Goal: Entertainment & Leisure: Consume media (video, audio)

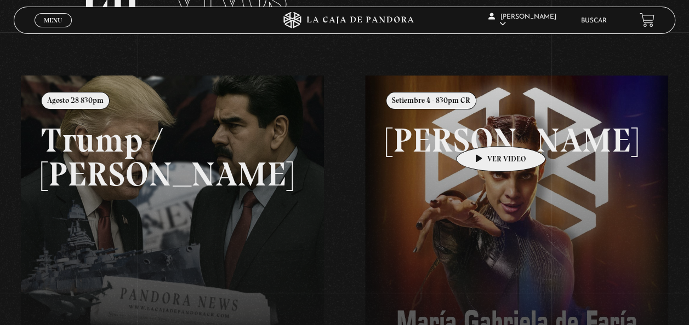
scroll to position [91, 0]
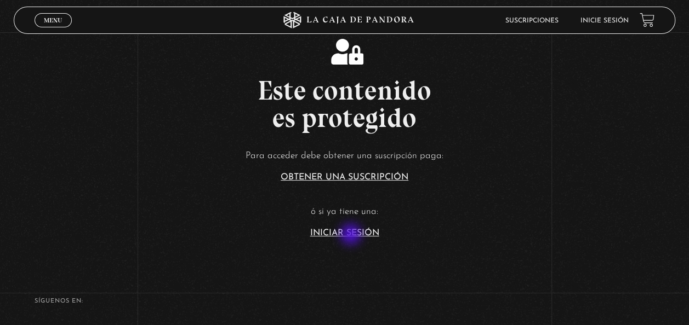
click at [352, 237] on link "Iniciar Sesión" at bounding box center [344, 233] width 69 height 9
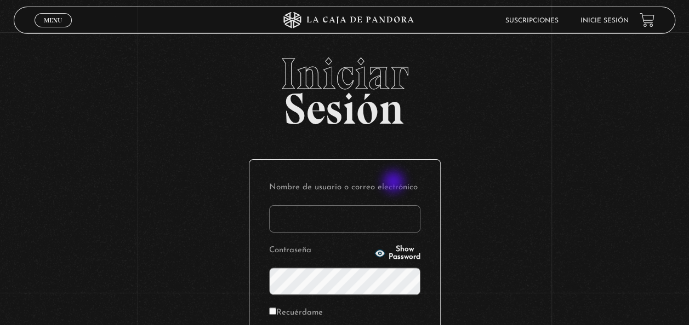
scroll to position [91, 0]
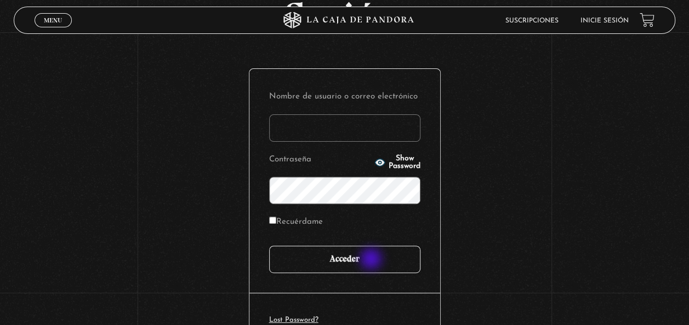
type input "[EMAIL_ADDRESS][DOMAIN_NAME]"
click at [375, 260] on input "Acceder" at bounding box center [344, 259] width 151 height 27
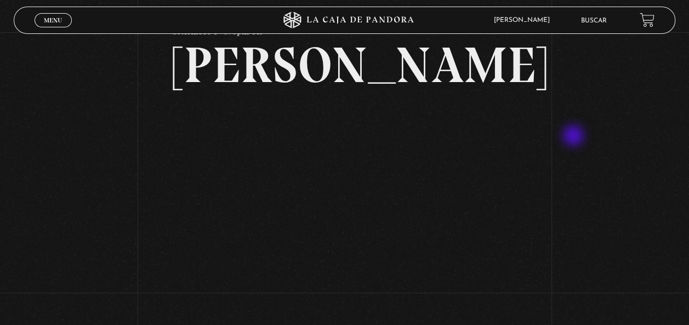
scroll to position [91, 0]
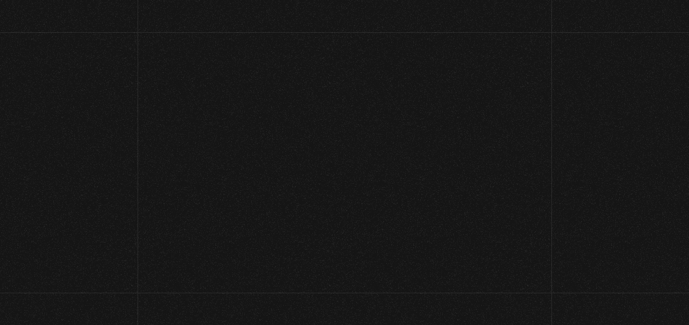
scroll to position [96, 0]
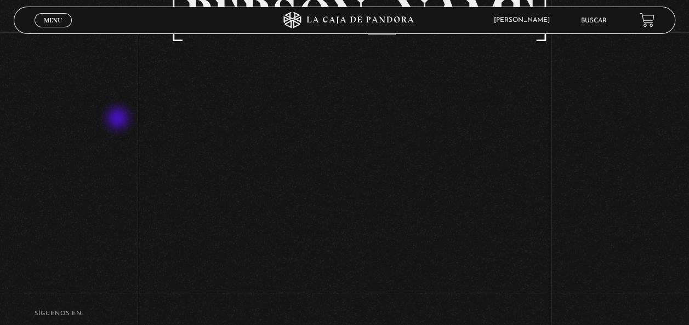
click at [119, 119] on div "Volver Setiembre 4 - 830pm CR [PERSON_NAME]" at bounding box center [344, 104] width 689 height 336
